Goal: Task Accomplishment & Management: Manage account settings

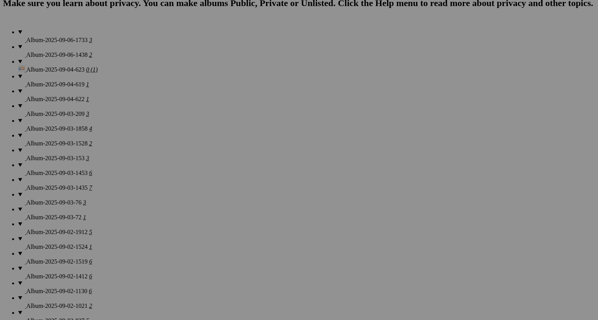
scroll to position [571, 0]
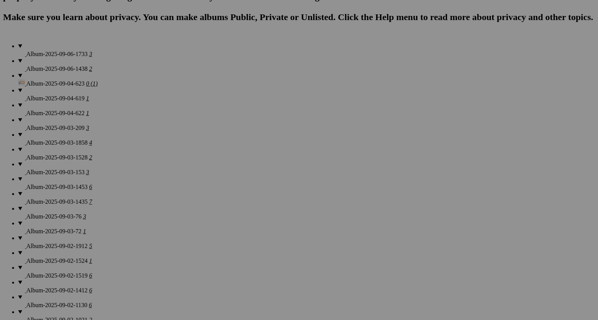
drag, startPoint x: 469, startPoint y: 200, endPoint x: 329, endPoint y: 214, distance: 140.9
drag, startPoint x: 550, startPoint y: 185, endPoint x: 402, endPoint y: 175, distance: 147.7
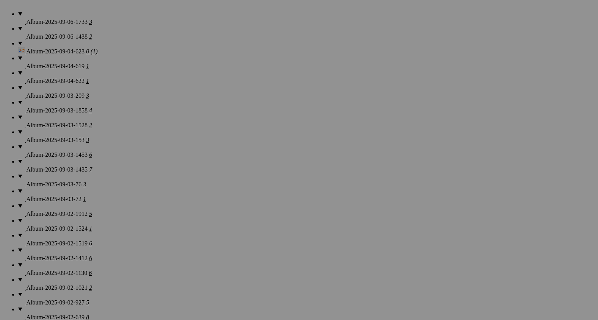
scroll to position [603, 0]
drag, startPoint x: 145, startPoint y: 249, endPoint x: 413, endPoint y: 162, distance: 281.6
drag, startPoint x: 470, startPoint y: 158, endPoint x: 401, endPoint y: 158, distance: 69.0
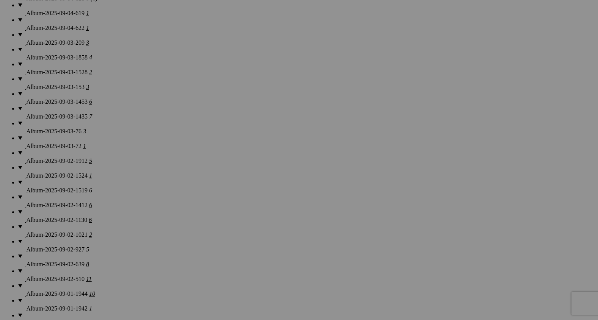
scroll to position [654, 0]
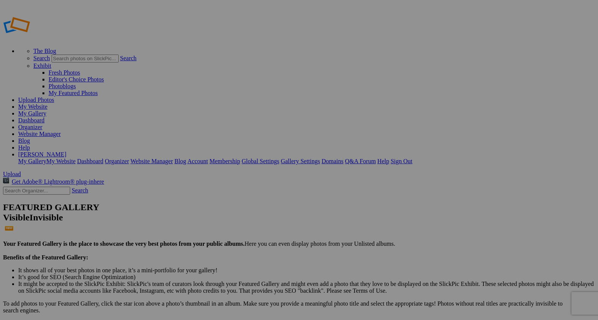
click at [47, 103] on link "My Website" at bounding box center [32, 106] width 29 height 6
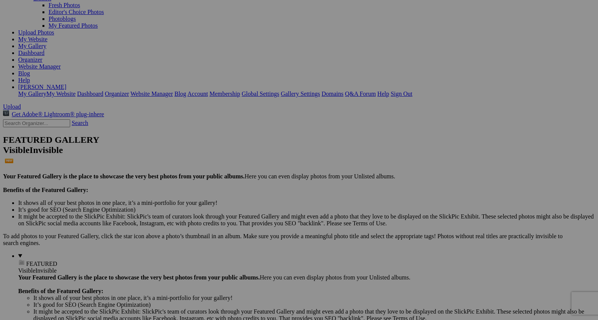
scroll to position [69, 0]
drag, startPoint x: 144, startPoint y: 61, endPoint x: 197, endPoint y: 234, distance: 181.4
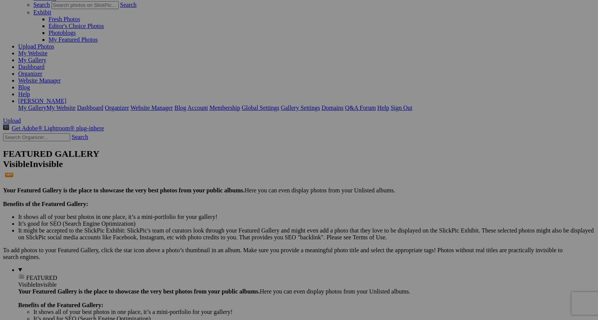
scroll to position [0, 0]
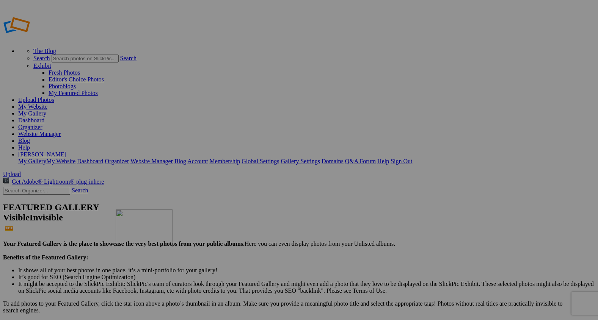
drag, startPoint x: 201, startPoint y: 116, endPoint x: 225, endPoint y: 264, distance: 150.5
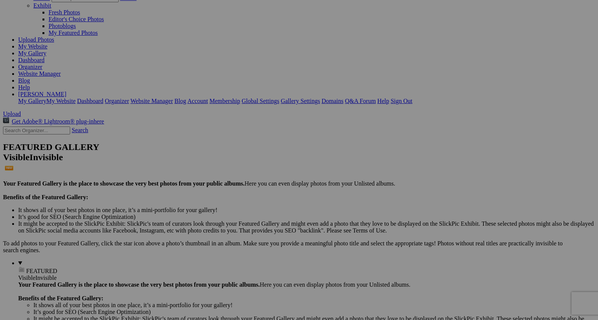
scroll to position [64, 0]
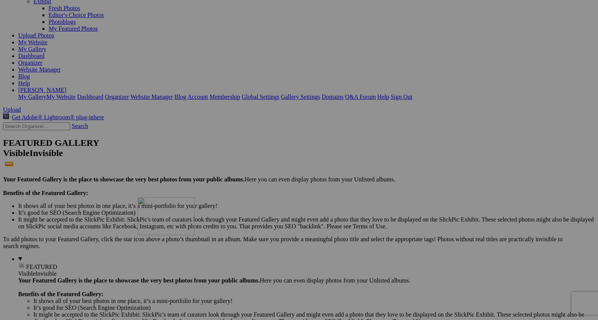
drag, startPoint x: 212, startPoint y: 157, endPoint x: 247, endPoint y: 268, distance: 116.7
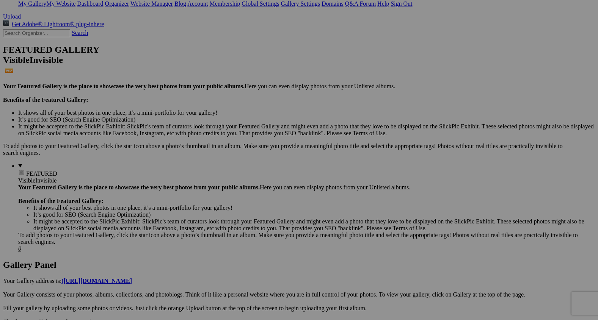
scroll to position [161, 0]
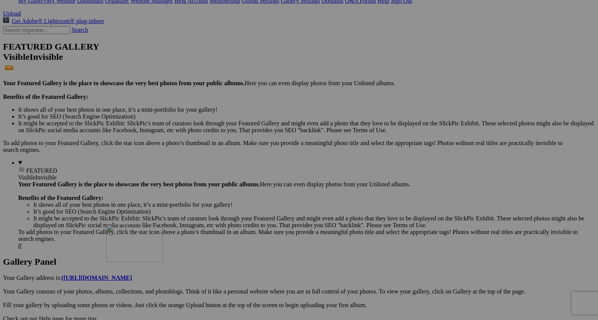
drag, startPoint x: 212, startPoint y: 163, endPoint x: 215, endPoint y: 290, distance: 127.0
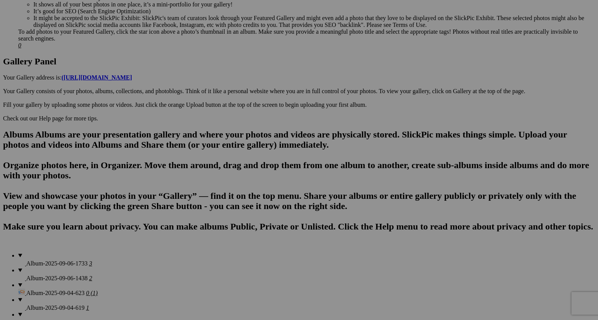
scroll to position [368, 0]
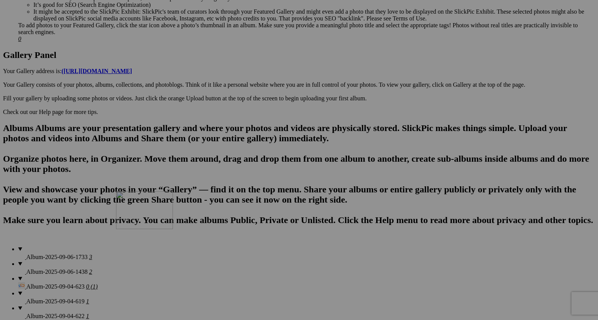
drag, startPoint x: 212, startPoint y: 59, endPoint x: 225, endPoint y: 260, distance: 201.6
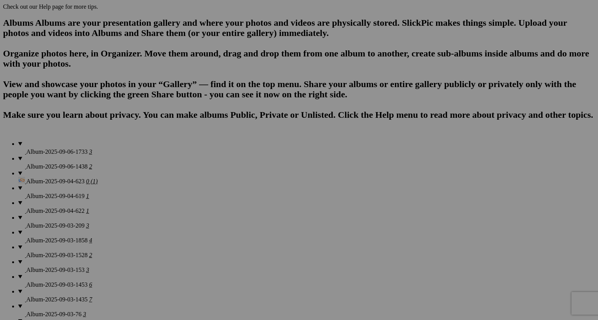
scroll to position [475, 0]
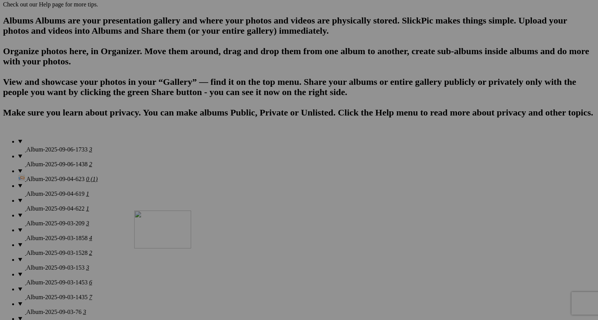
drag, startPoint x: 208, startPoint y: 125, endPoint x: 244, endPoint y: 275, distance: 154.4
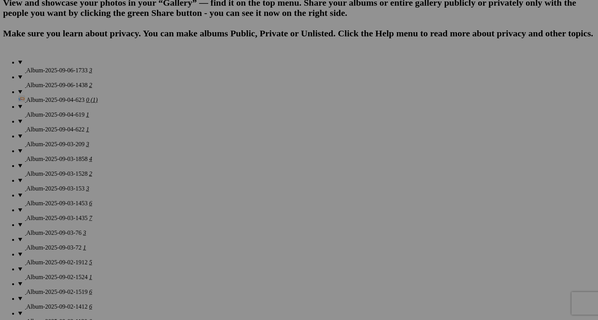
scroll to position [558, 0]
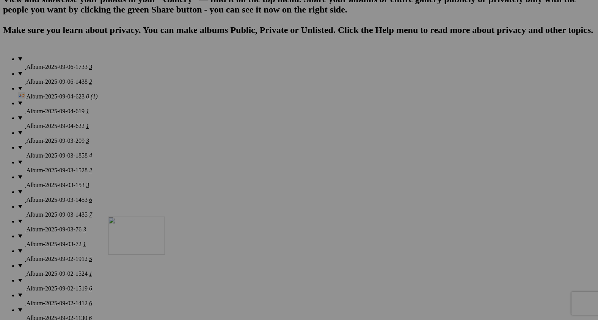
drag, startPoint x: 218, startPoint y: 173, endPoint x: 217, endPoint y: 283, distance: 109.9
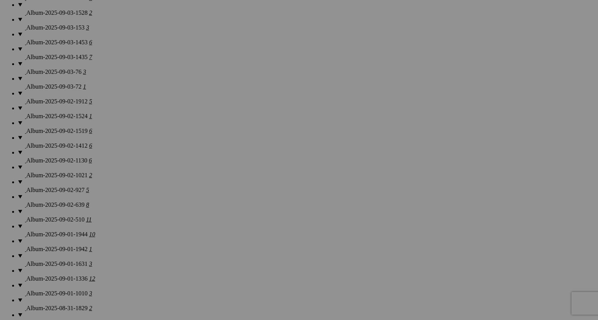
scroll to position [734, 0]
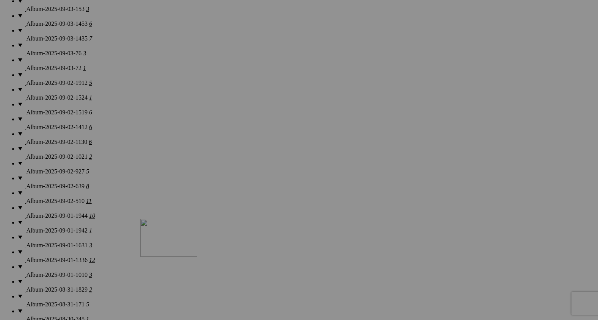
drag, startPoint x: 211, startPoint y: 71, endPoint x: 249, endPoint y: 285, distance: 217.6
drag, startPoint x: 279, startPoint y: 109, endPoint x: 261, endPoint y: 293, distance: 184.7
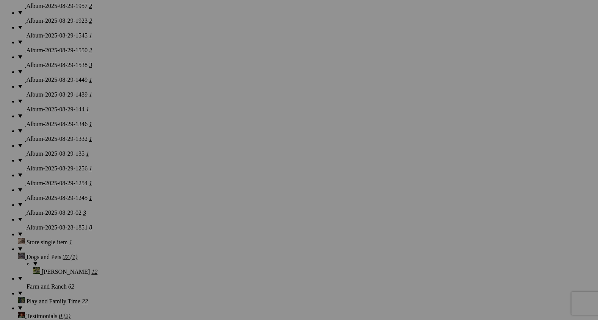
scroll to position [1130, 0]
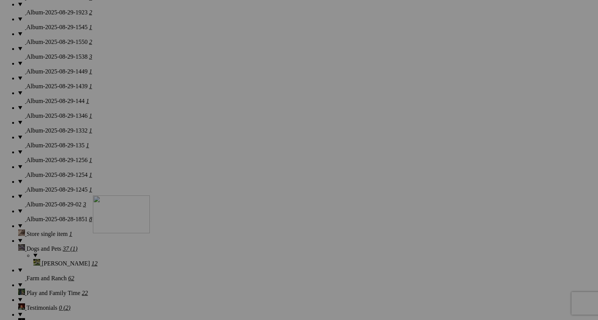
drag, startPoint x: 272, startPoint y: 57, endPoint x: 199, endPoint y: 276, distance: 230.2
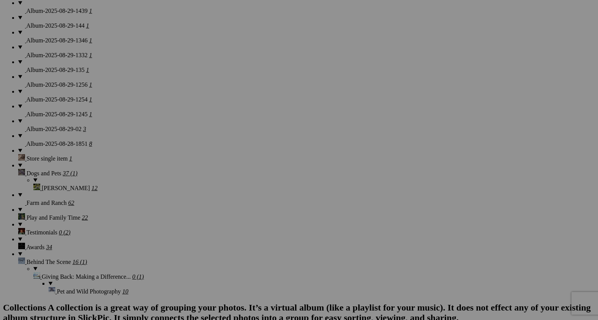
scroll to position [1222, 0]
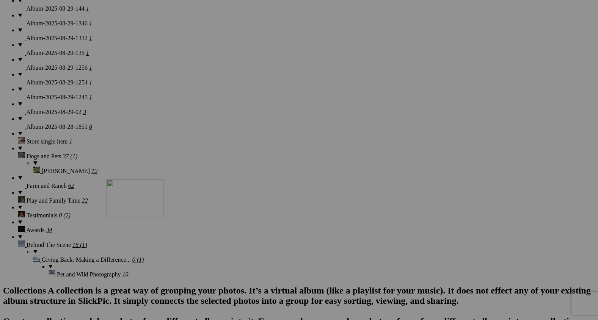
drag, startPoint x: 211, startPoint y: 158, endPoint x: 212, endPoint y: 243, distance: 84.9
type input "M"
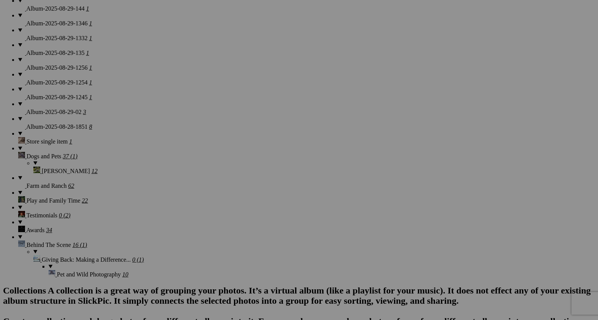
scroll to position [0, 0]
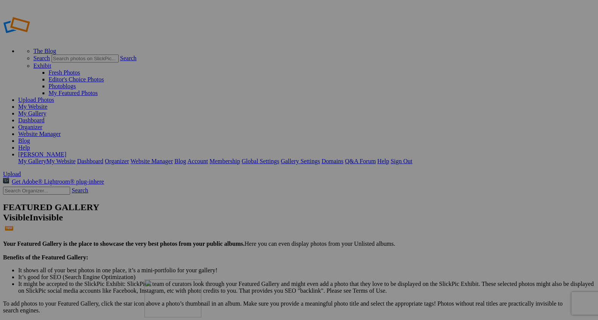
drag, startPoint x: 131, startPoint y: 110, endPoint x: 254, endPoint y: 334, distance: 255.4
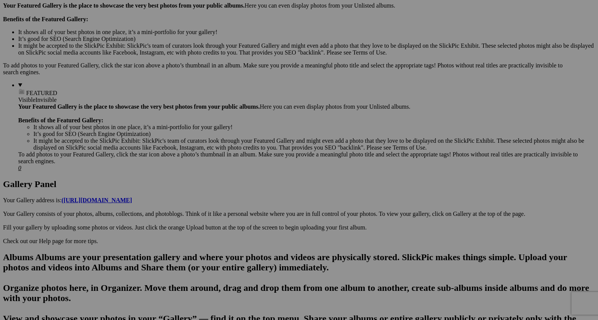
scroll to position [254, 0]
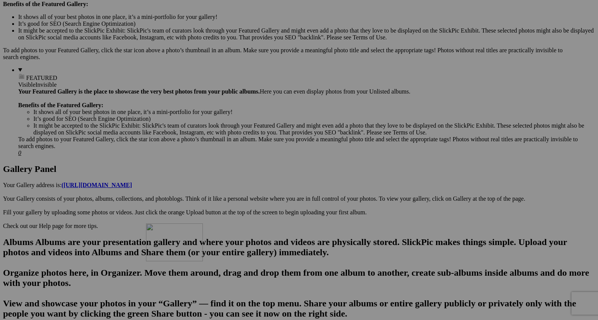
drag, startPoint x: 277, startPoint y: 66, endPoint x: 255, endPoint y: 291, distance: 227.0
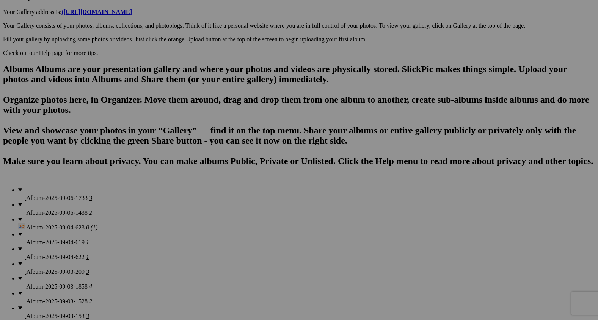
scroll to position [427, 0]
drag, startPoint x: 274, startPoint y: 92, endPoint x: 261, endPoint y: 318, distance: 225.9
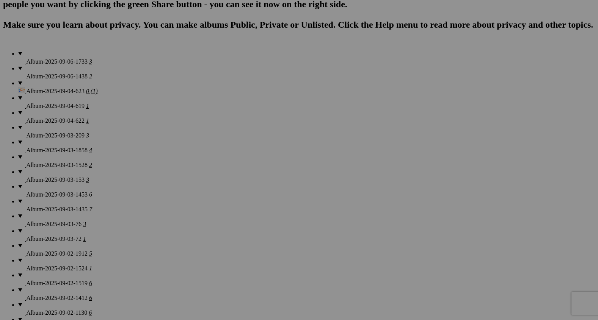
scroll to position [570, 0]
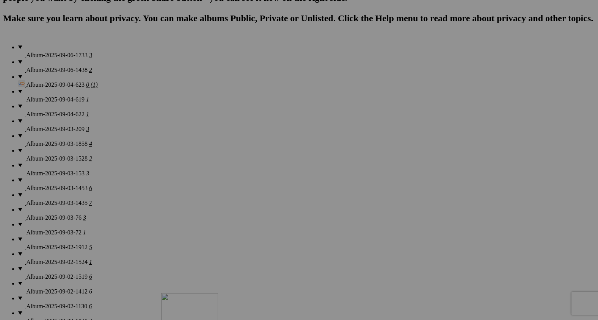
drag, startPoint x: 279, startPoint y: 142, endPoint x: 270, endPoint y: 359, distance: 217.0
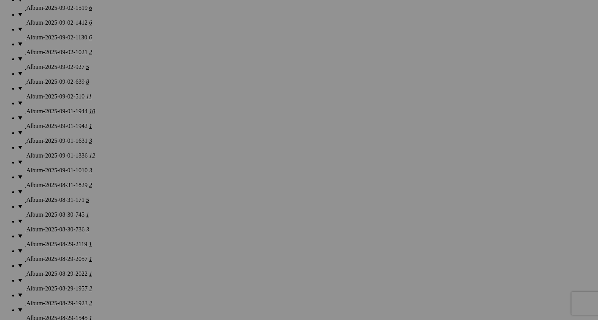
scroll to position [830, 0]
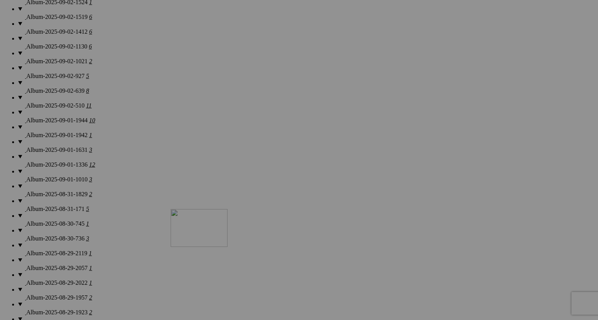
drag, startPoint x: 288, startPoint y: 79, endPoint x: 272, endPoint y: 293, distance: 214.0
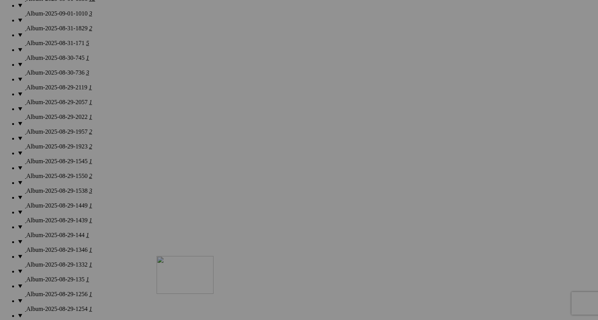
drag, startPoint x: 274, startPoint y: 95, endPoint x: 266, endPoint y: 322, distance: 227.2
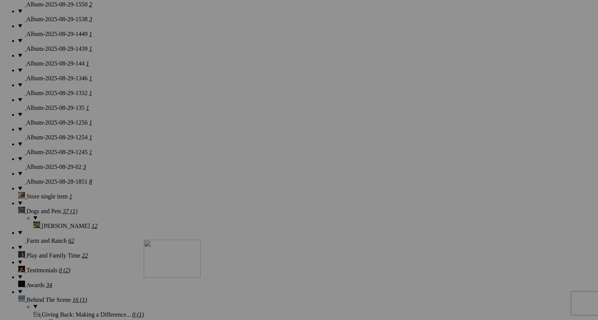
drag, startPoint x: 282, startPoint y: 119, endPoint x: 253, endPoint y: 306, distance: 189.2
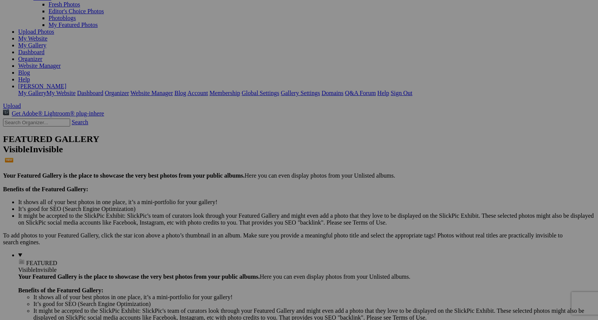
scroll to position [0, 0]
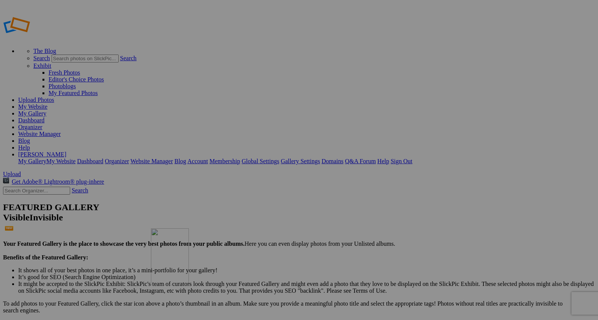
drag, startPoint x: 210, startPoint y: 91, endPoint x: 265, endPoint y: 281, distance: 198.1
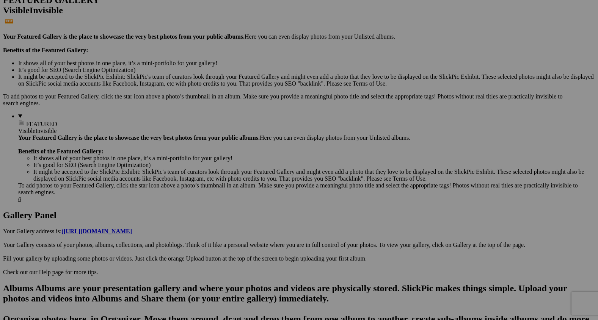
scroll to position [228, 0]
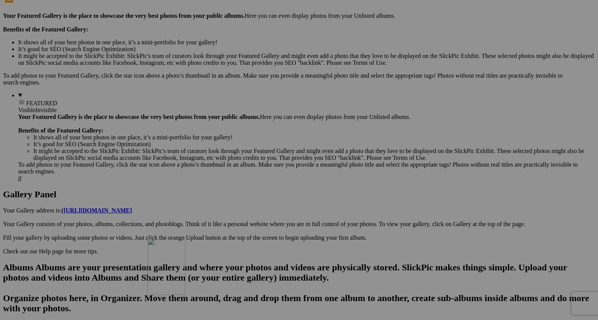
drag, startPoint x: 213, startPoint y: 97, endPoint x: 257, endPoint y: 303, distance: 211.3
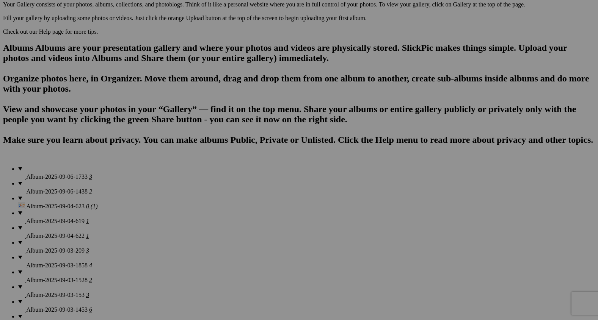
scroll to position [474, 0]
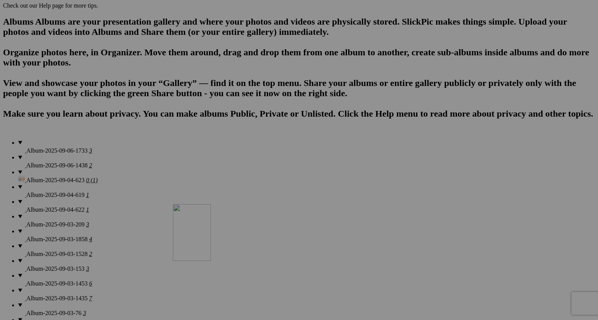
drag, startPoint x: 213, startPoint y: 50, endPoint x: 282, endPoint y: 284, distance: 243.9
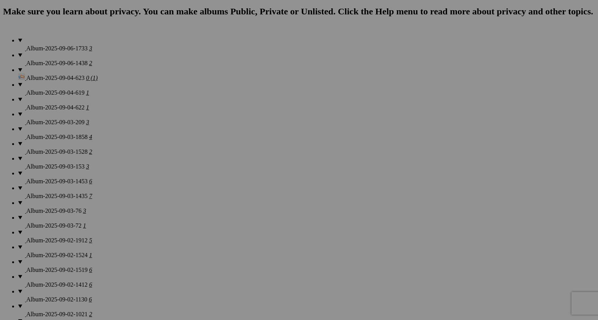
scroll to position [585, 0]
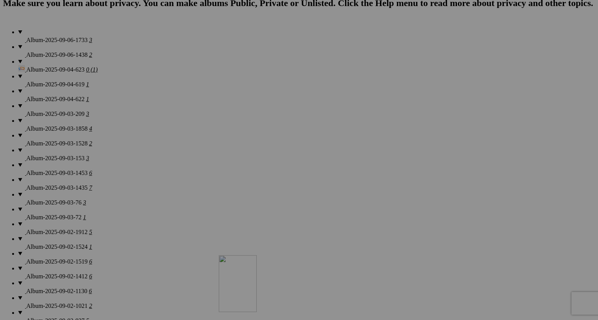
drag, startPoint x: 276, startPoint y: 124, endPoint x: 329, endPoint y: 319, distance: 201.7
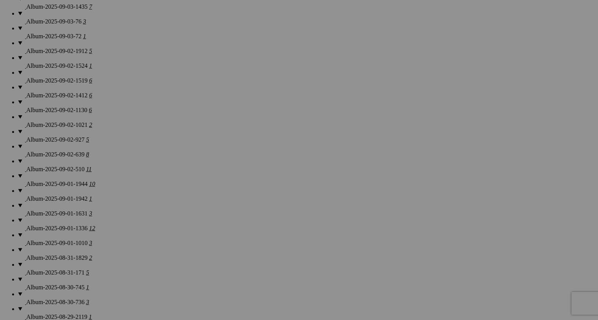
scroll to position [774, 0]
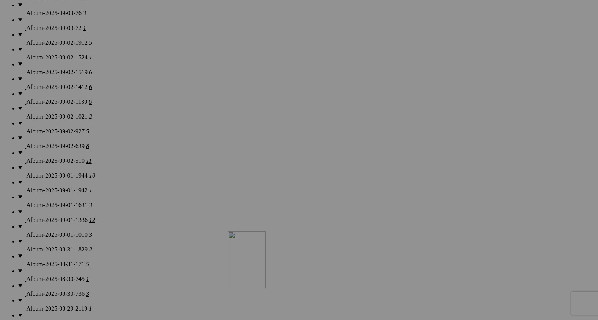
drag, startPoint x: 341, startPoint y: 130, endPoint x: 337, endPoint y: 298, distance: 168.0
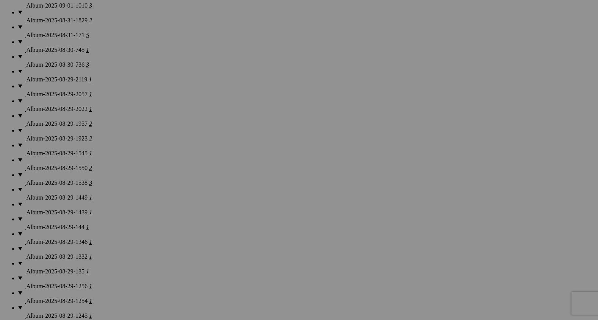
scroll to position [1000, 0]
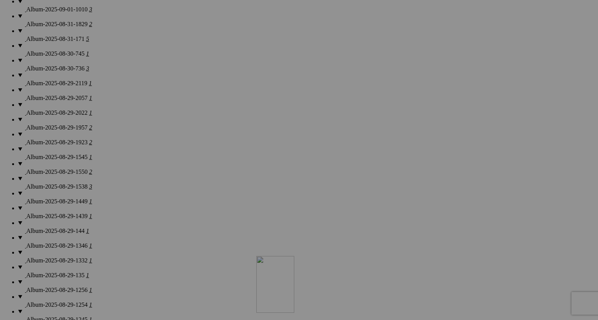
drag, startPoint x: 347, startPoint y: 82, endPoint x: 365, endPoint y: 322, distance: 240.6
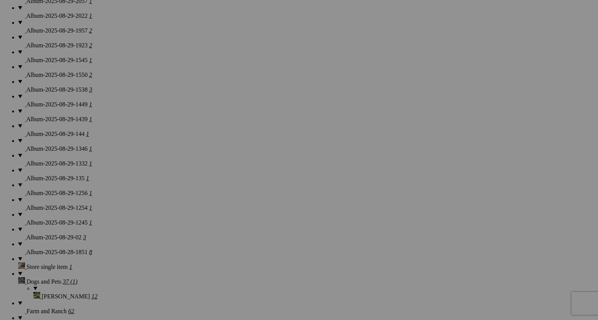
scroll to position [1199, 0]
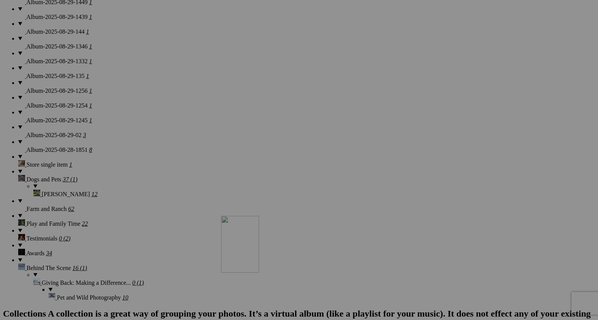
drag, startPoint x: 343, startPoint y: 98, endPoint x: 325, endPoint y: 291, distance: 193.7
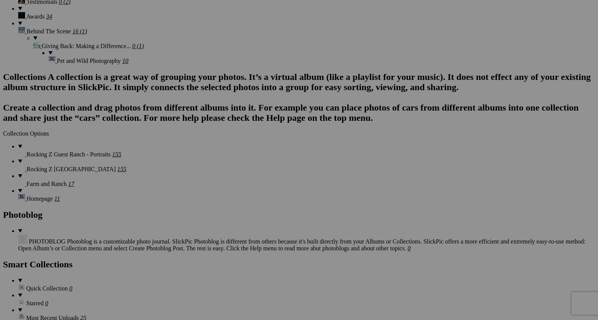
scroll to position [1340, 0]
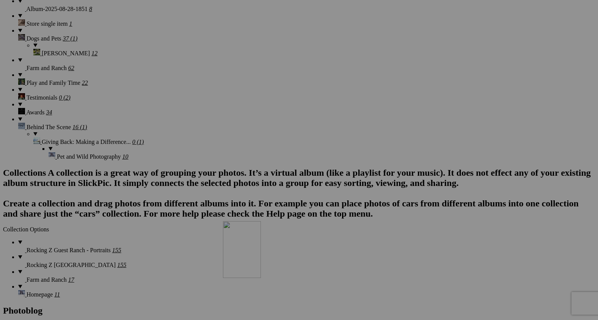
drag, startPoint x: 336, startPoint y: 128, endPoint x: 331, endPoint y: 295, distance: 166.8
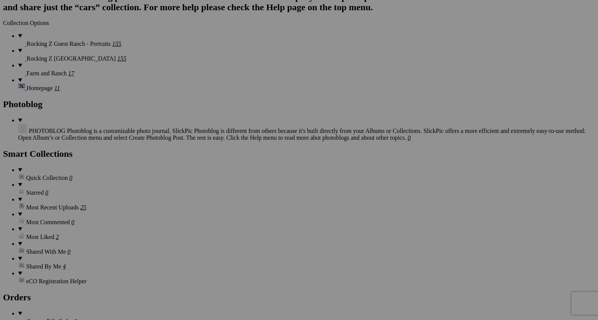
scroll to position [1577, 0]
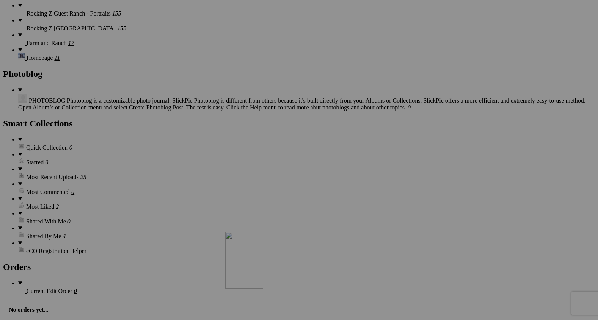
drag, startPoint x: 340, startPoint y: 101, endPoint x: 334, endPoint y: 303, distance: 202.1
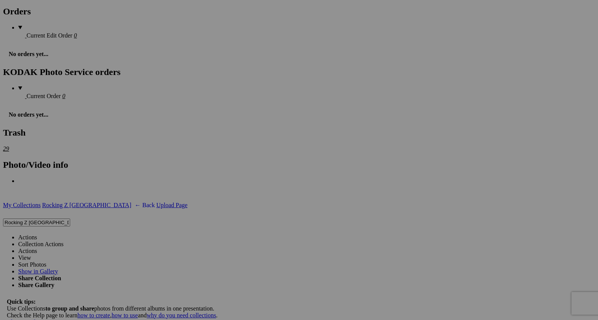
scroll to position [1774, 0]
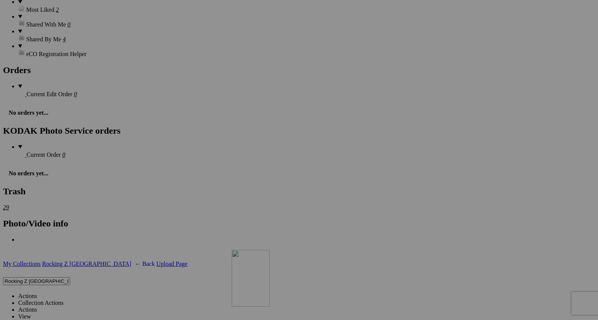
drag, startPoint x: 339, startPoint y: 81, endPoint x: 341, endPoint y: 319, distance: 237.6
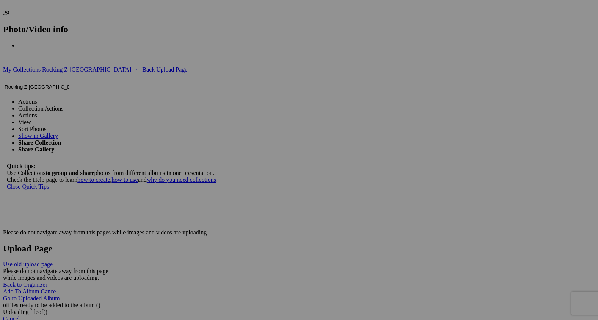
scroll to position [1967, 0]
drag, startPoint x: 344, startPoint y: 88, endPoint x: 180, endPoint y: 282, distance: 254.0
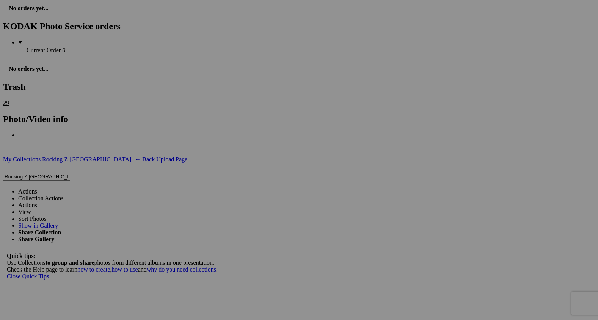
scroll to position [1877, 0]
drag, startPoint x: 546, startPoint y: 262, endPoint x: 261, endPoint y: 101, distance: 326.5
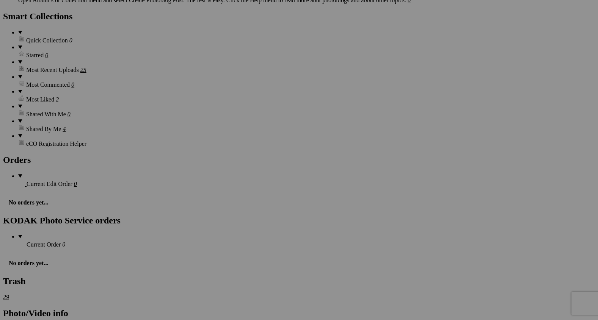
scroll to position [1683, 0]
drag, startPoint x: 276, startPoint y: 269, endPoint x: 260, endPoint y: 77, distance: 192.8
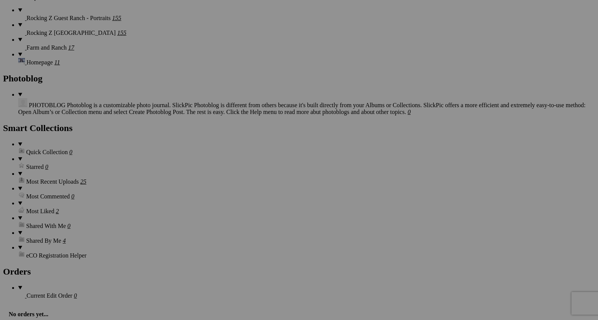
scroll to position [1566, 0]
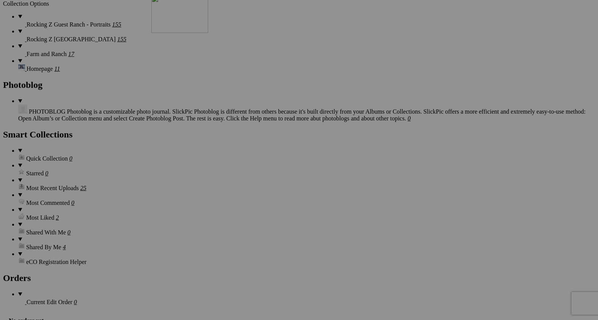
drag, startPoint x: 270, startPoint y: 194, endPoint x: 257, endPoint y: 56, distance: 138.2
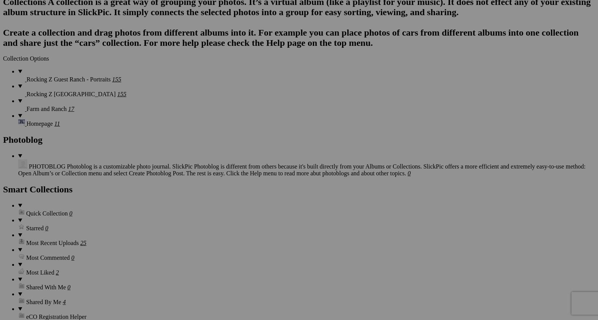
scroll to position [1426, 0]
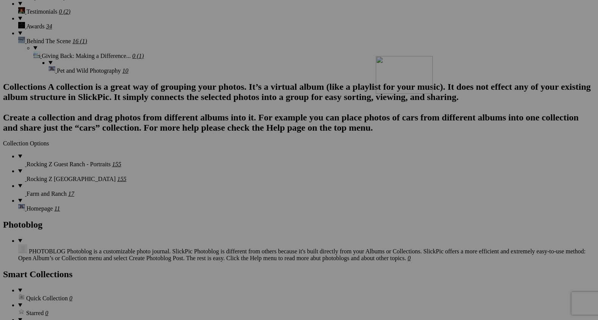
drag, startPoint x: 274, startPoint y: 246, endPoint x: 489, endPoint y: 120, distance: 249.5
drag, startPoint x: 488, startPoint y: 121, endPoint x: 544, endPoint y: 121, distance: 56.5
drag, startPoint x: 473, startPoint y: 134, endPoint x: 394, endPoint y: 132, distance: 78.9
drag, startPoint x: 416, startPoint y: 142, endPoint x: 519, endPoint y: 139, distance: 102.7
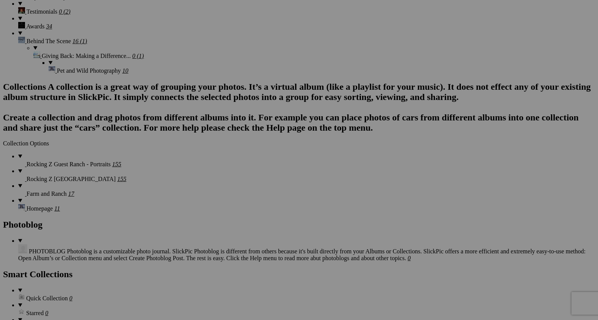
type input "A Rancher's Job Is Never Done"
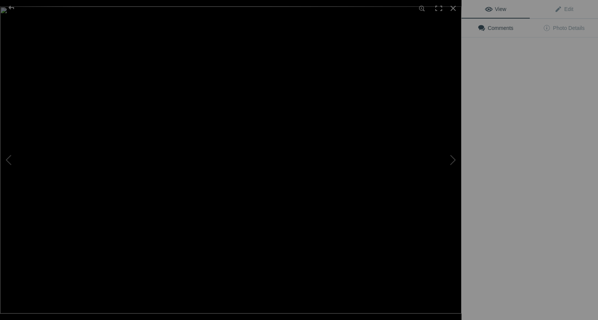
click at [479, 139] on div "View Edit Comments Photo Details" at bounding box center [529, 160] width 136 height 320
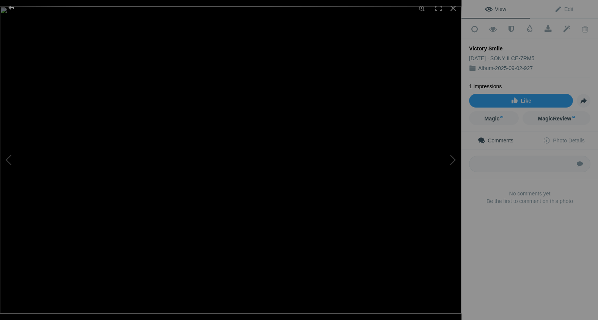
click at [16, 10] on div at bounding box center [11, 7] width 27 height 15
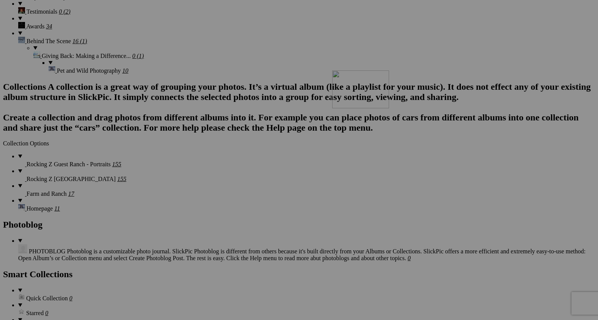
drag, startPoint x: 534, startPoint y: 151, endPoint x: 437, endPoint y: 134, distance: 98.6
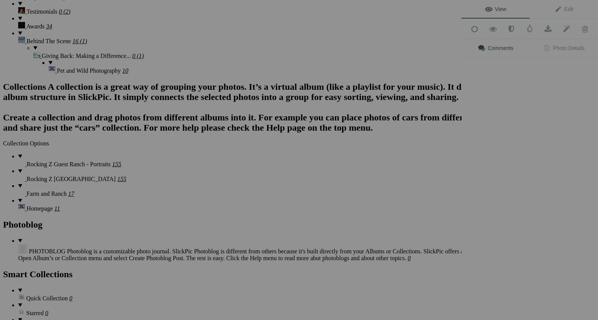
click at [462, 148] on div "View Edit Add to Quick Collection Remove from Quick Collection Hide from Public…" at bounding box center [529, 160] width 136 height 320
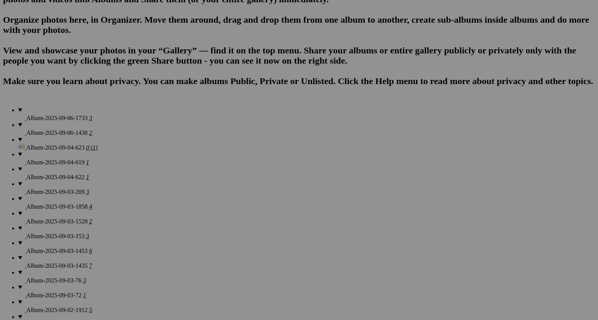
scroll to position [493, 0]
